Goal: Transaction & Acquisition: Download file/media

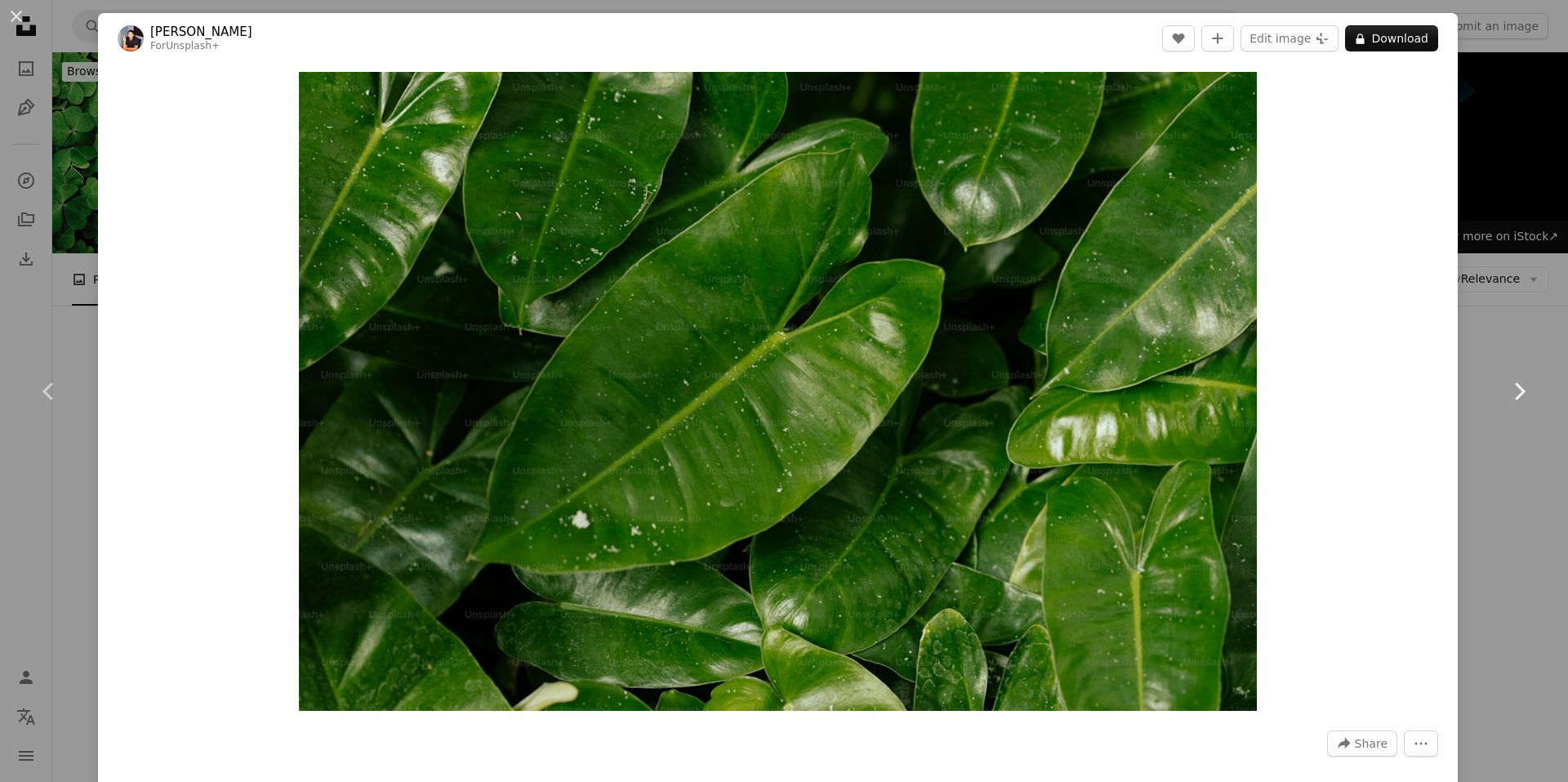
click at [1510, 386] on icon "Chevron right" at bounding box center [1519, 391] width 26 height 26
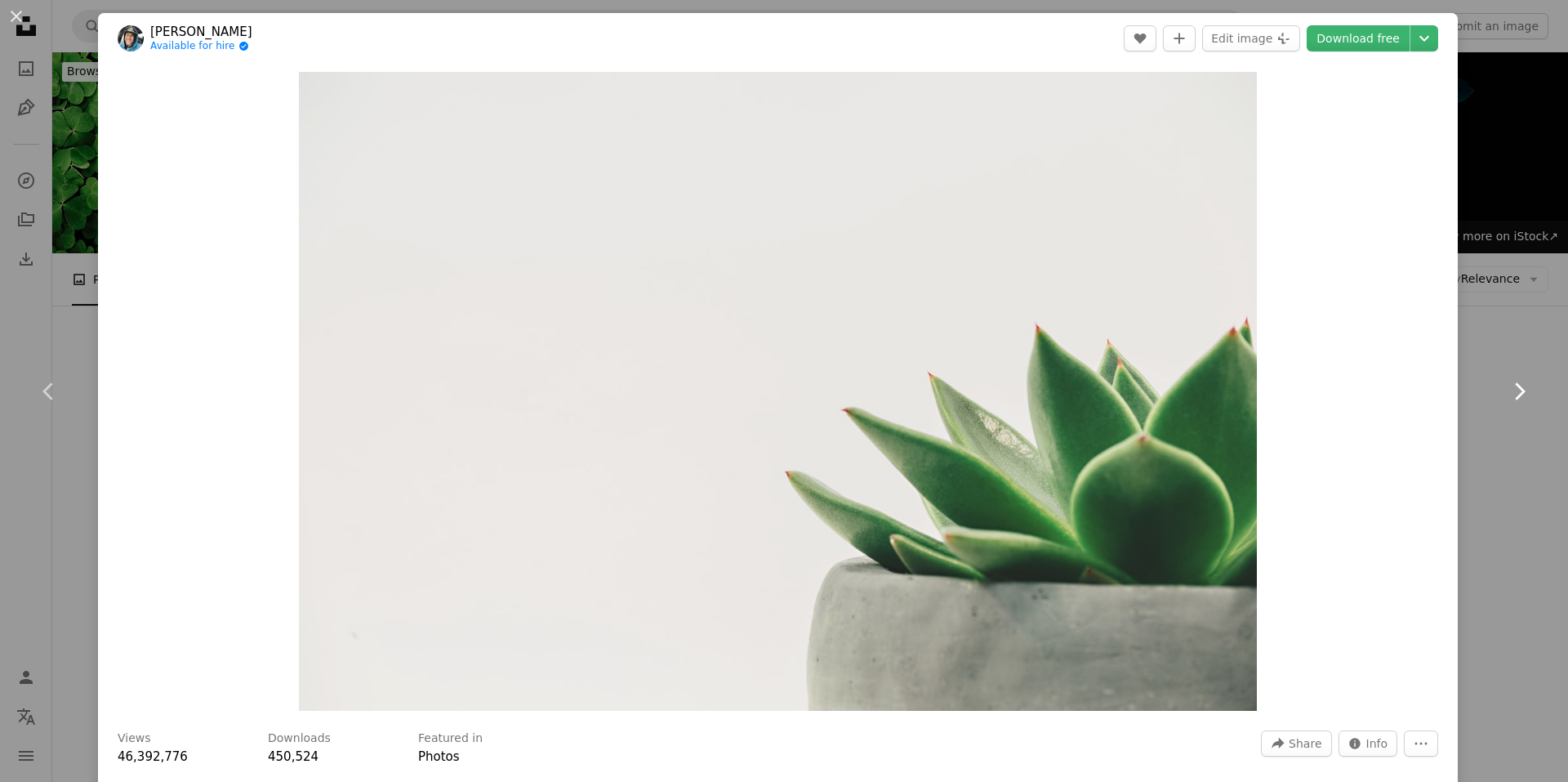
click at [1510, 380] on icon "Chevron right" at bounding box center [1519, 391] width 26 height 26
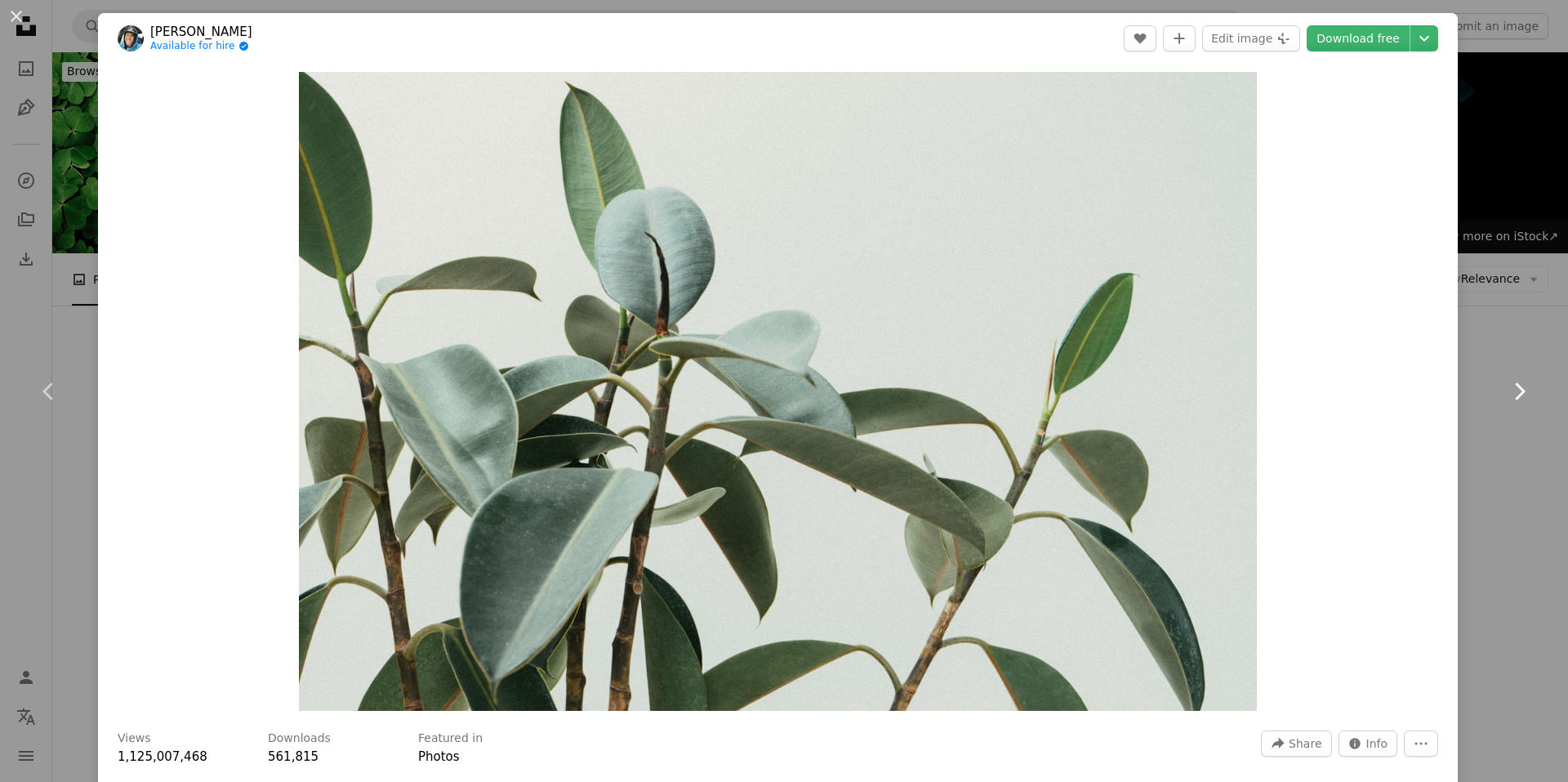
click at [1507, 389] on icon "Chevron right" at bounding box center [1519, 391] width 26 height 26
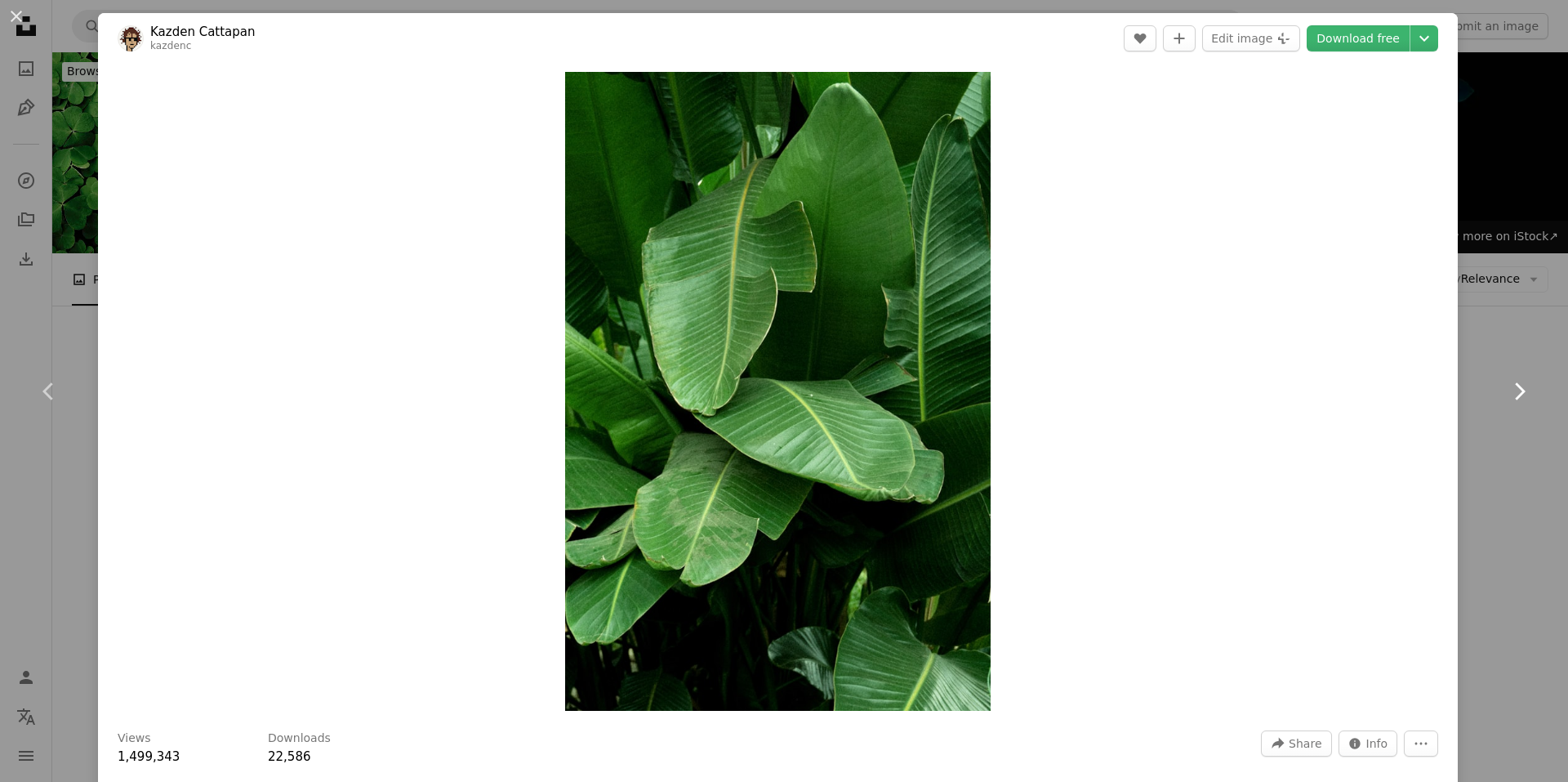
click at [1507, 389] on icon "Chevron right" at bounding box center [1519, 391] width 26 height 26
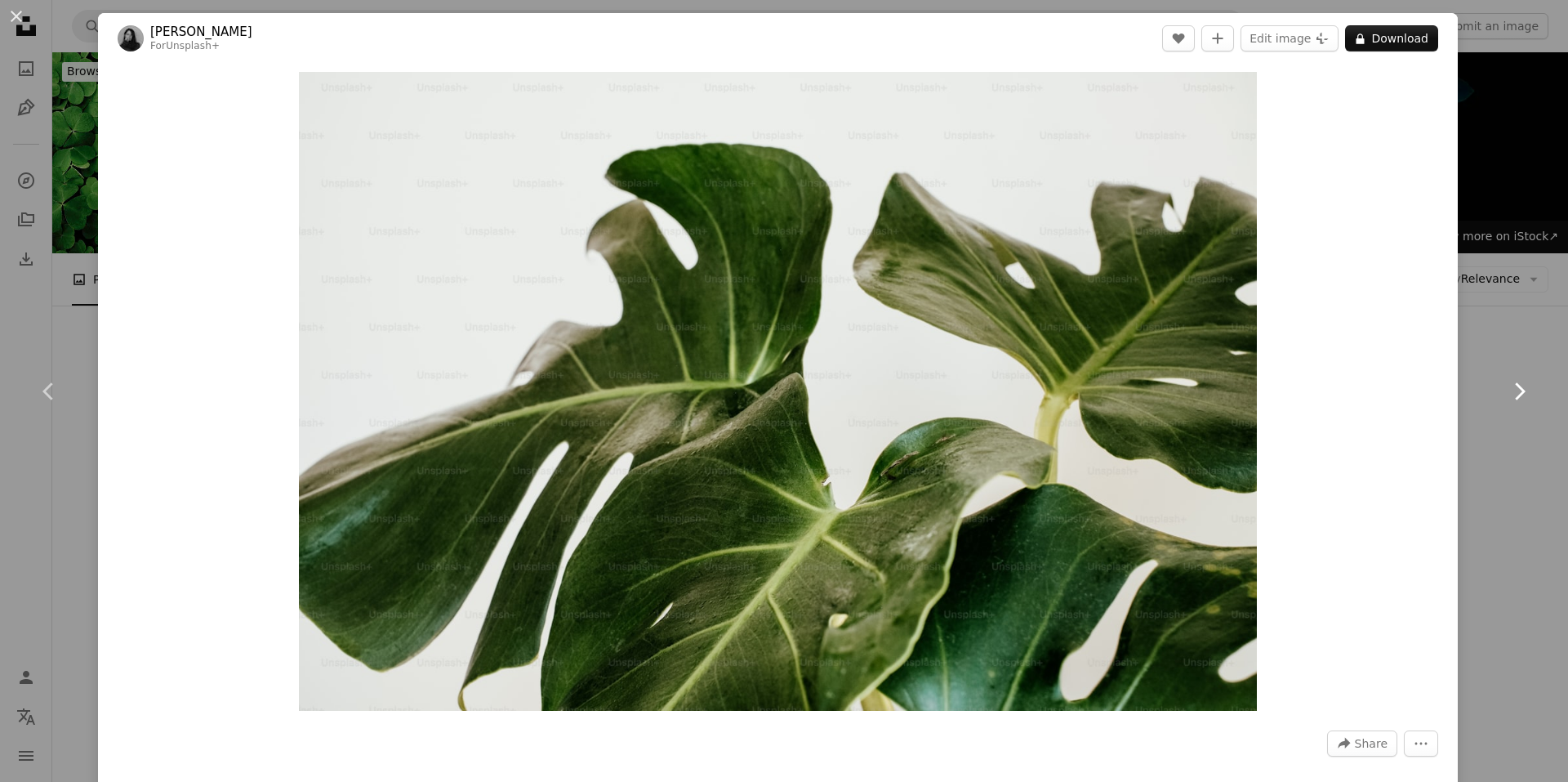
click at [1507, 389] on icon "Chevron right" at bounding box center [1519, 391] width 26 height 26
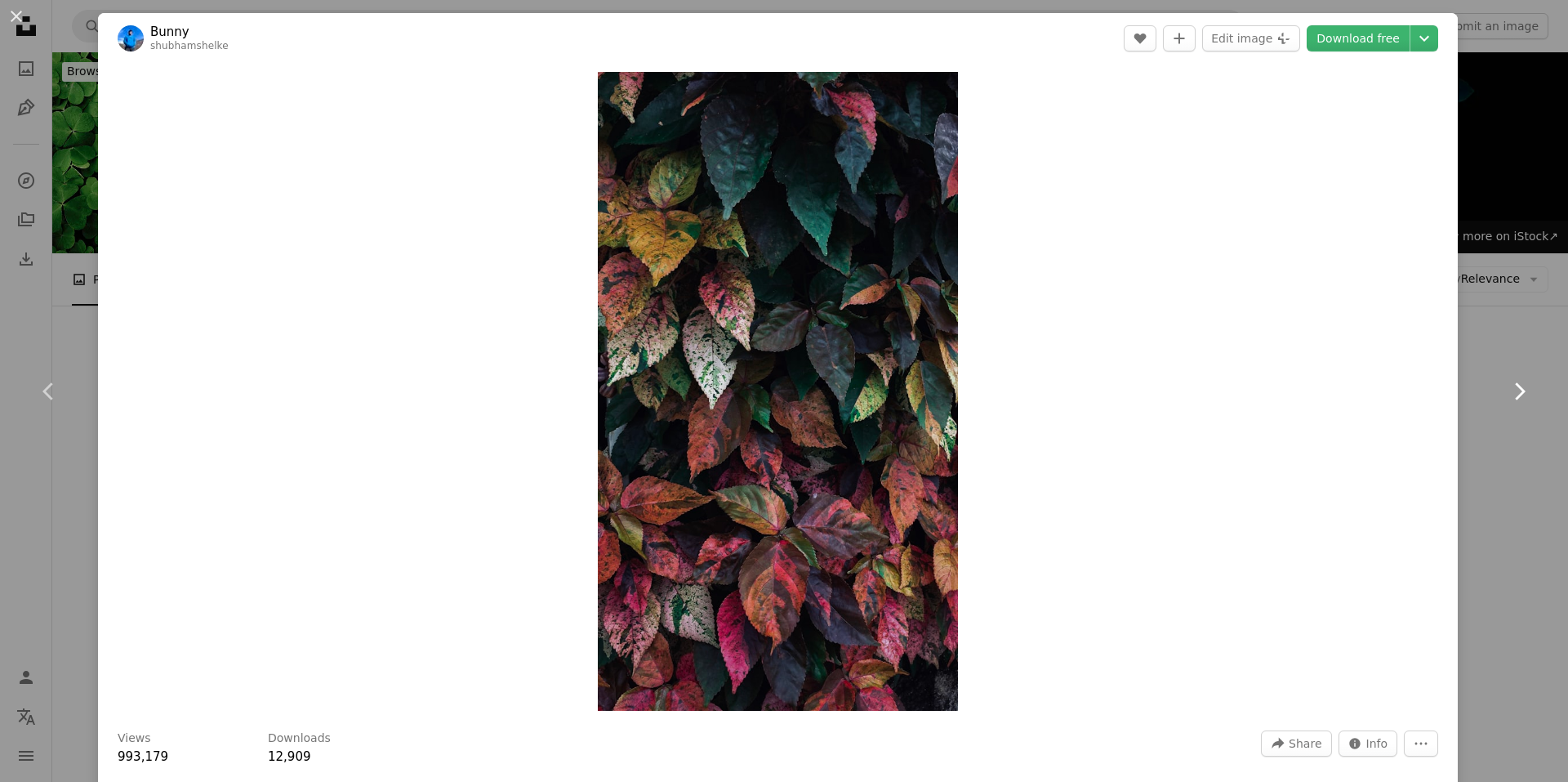
click at [1509, 397] on icon "Chevron right" at bounding box center [1519, 391] width 26 height 26
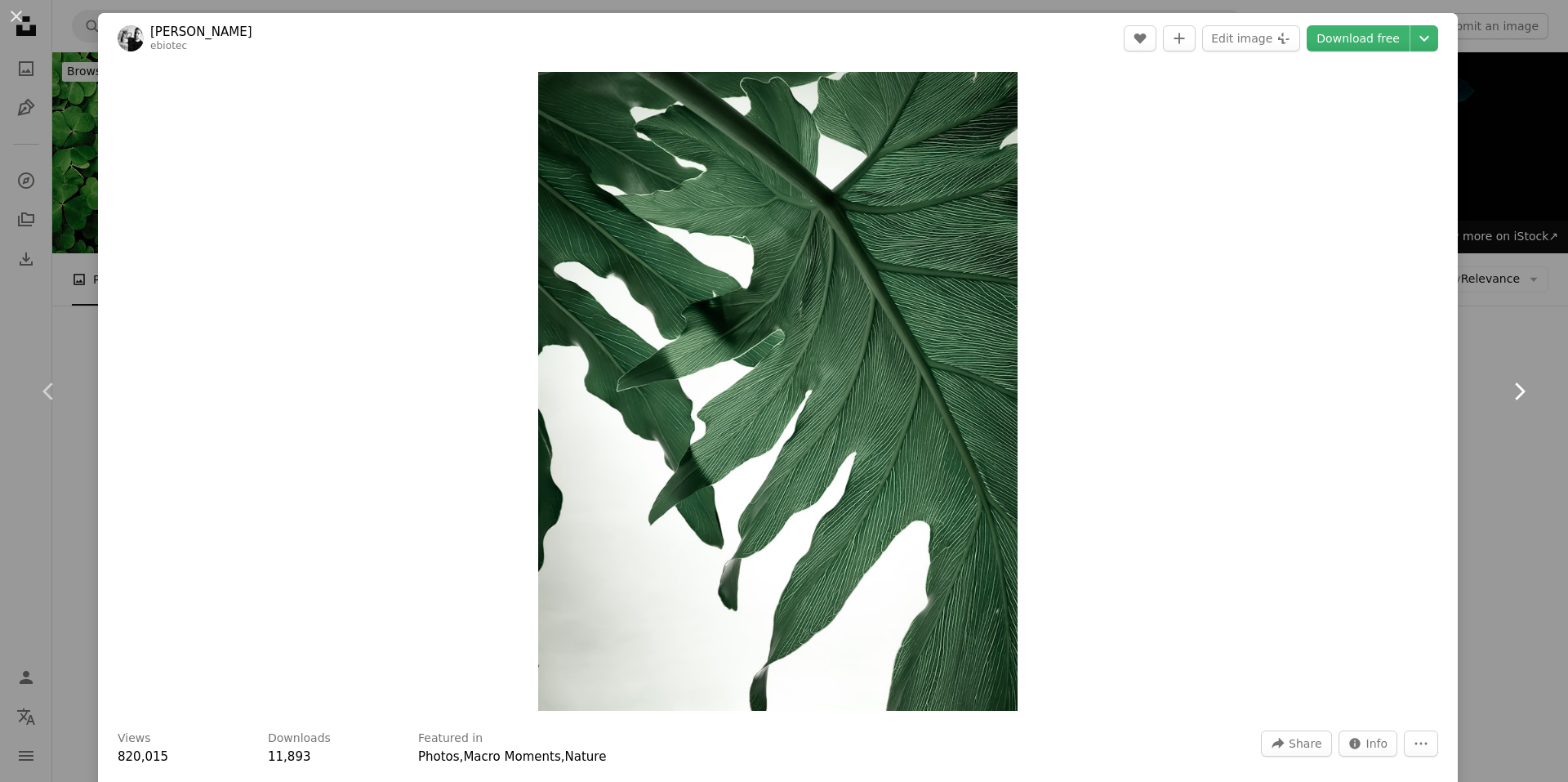
click at [1509, 397] on icon "Chevron right" at bounding box center [1519, 391] width 26 height 26
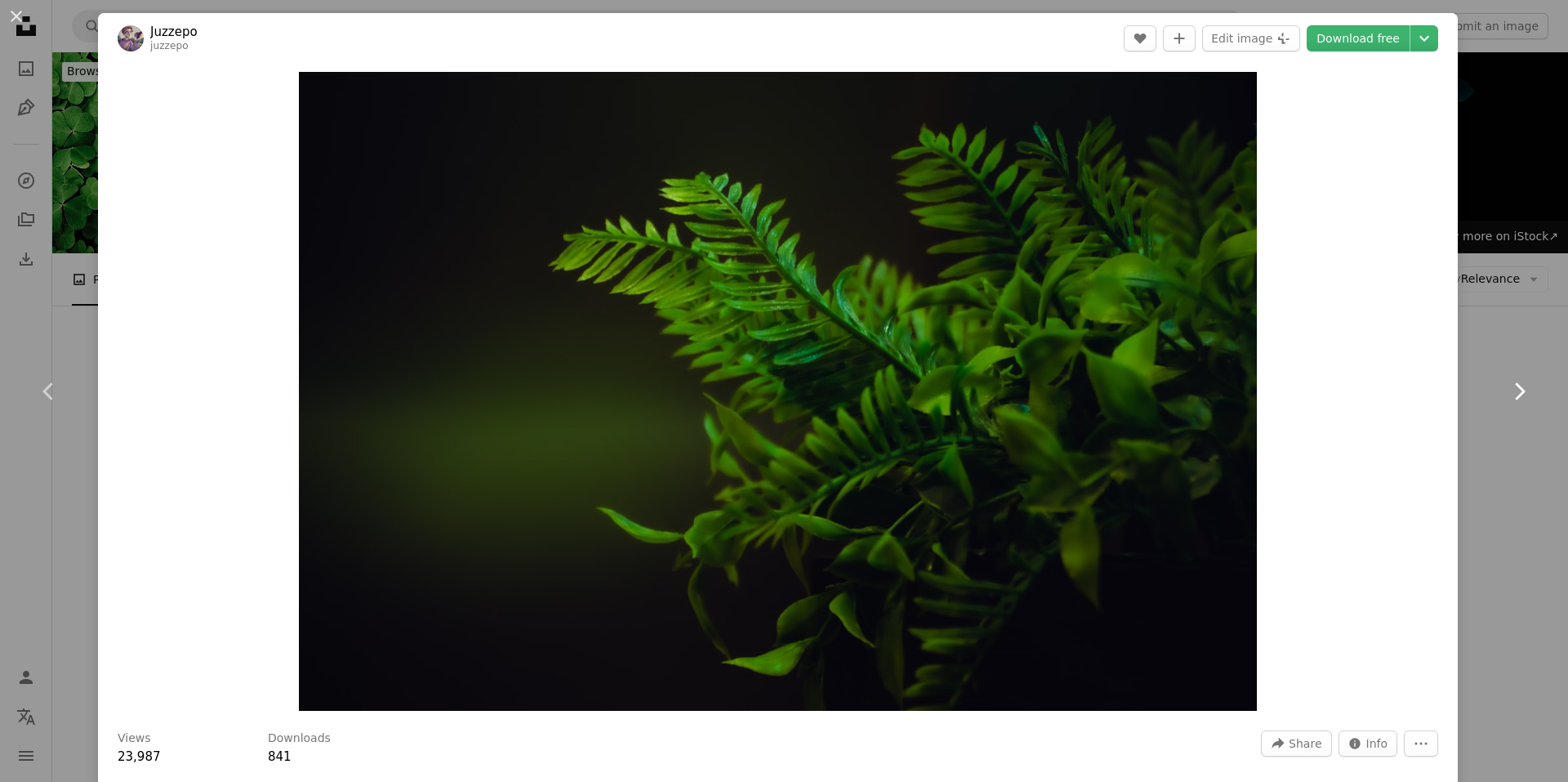
click at [1509, 397] on icon "Chevron right" at bounding box center [1519, 391] width 26 height 26
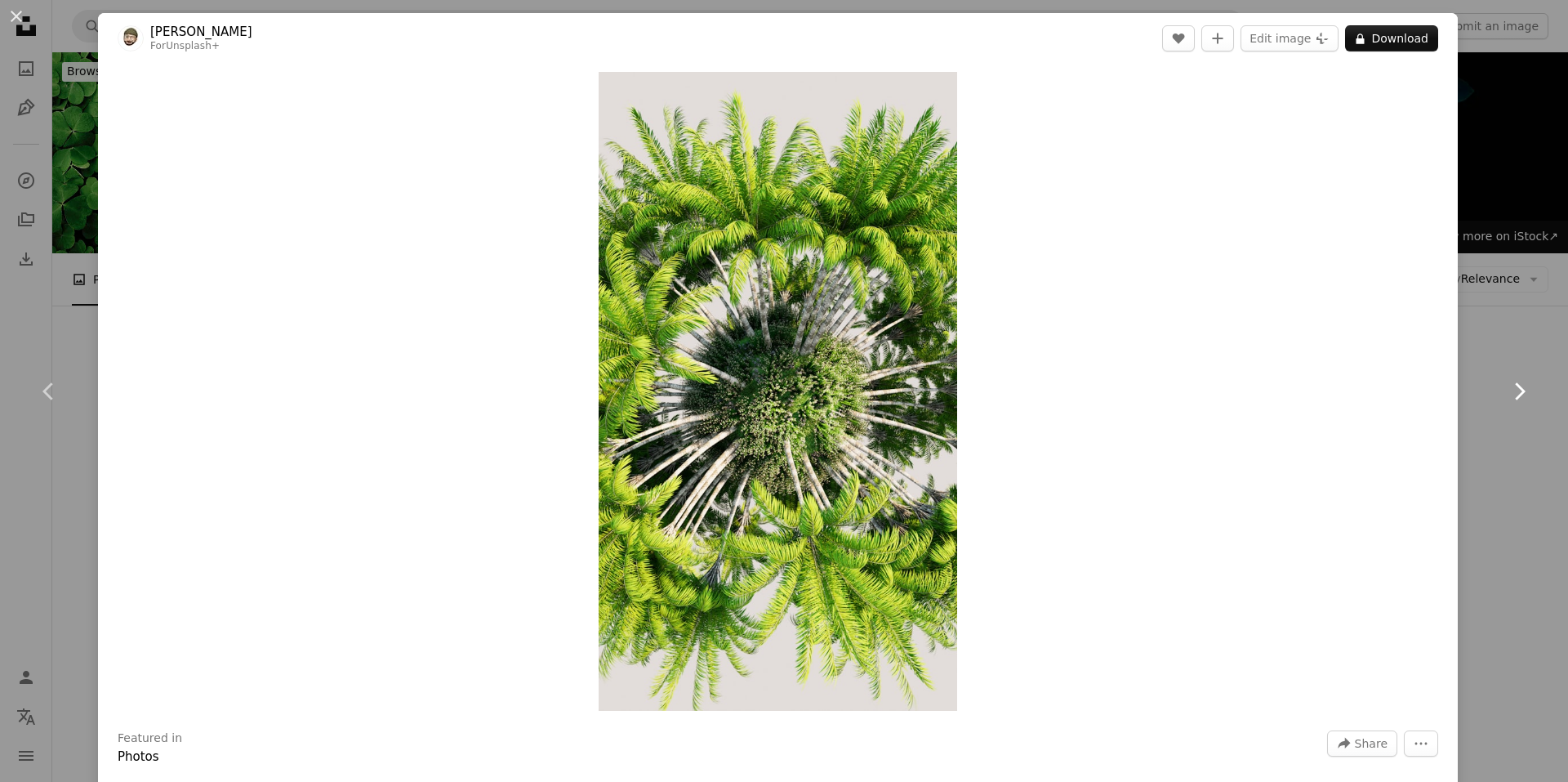
click at [1510, 397] on icon "Chevron right" at bounding box center [1519, 391] width 26 height 26
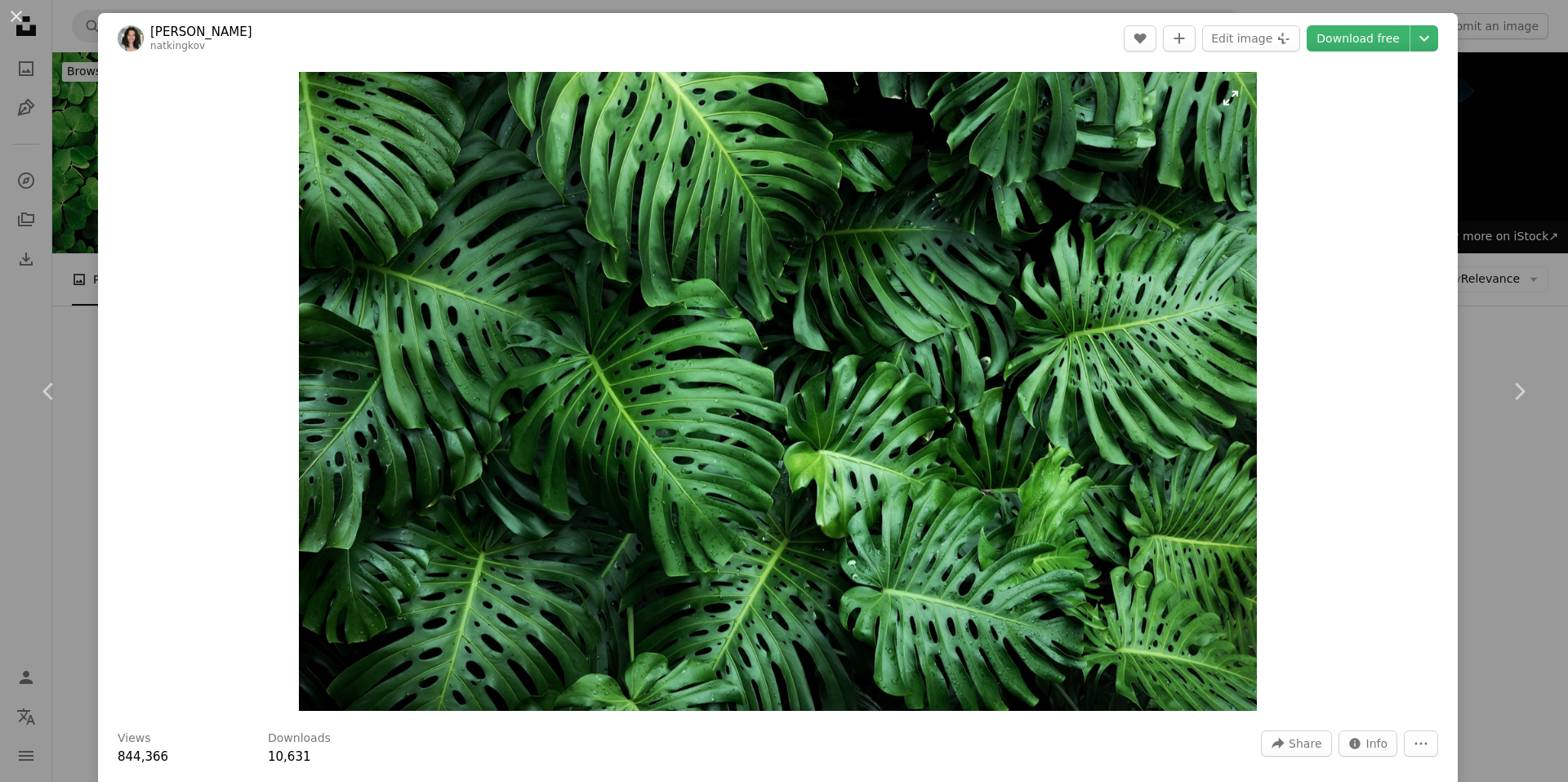
click at [949, 404] on img "Zoom in on this image" at bounding box center [777, 391] width 958 height 639
